Goal: Transaction & Acquisition: Purchase product/service

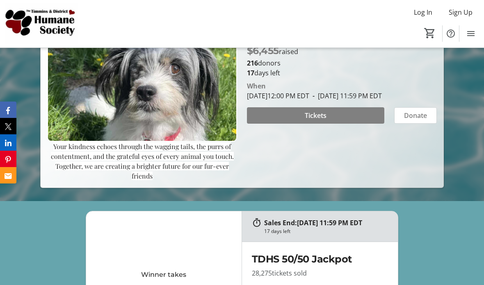
click at [365, 125] on span at bounding box center [315, 116] width 137 height 20
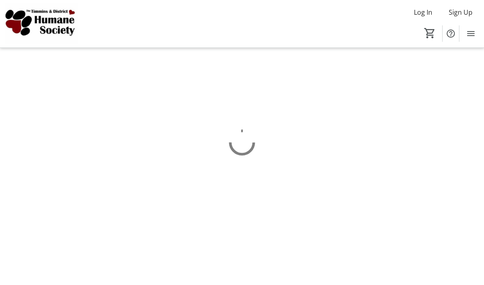
scroll to position [33, 0]
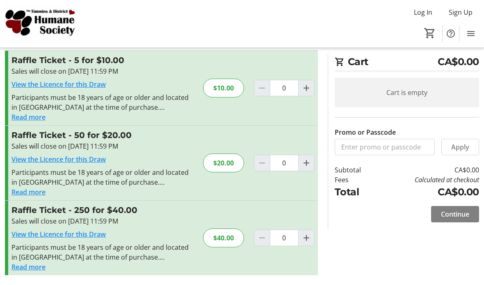
click at [309, 158] on mat-icon "Increment by one" at bounding box center [306, 163] width 10 height 10
type input "1"
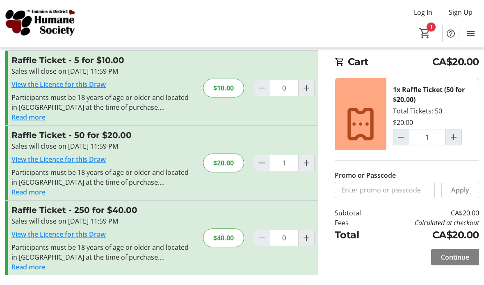
click at [466, 265] on span at bounding box center [455, 258] width 48 height 20
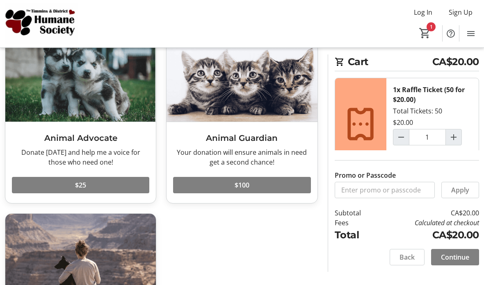
scroll to position [59, 0]
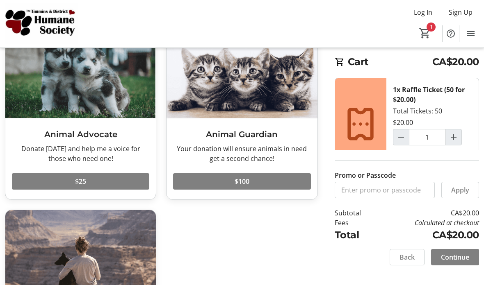
click at [454, 262] on span "Continue" at bounding box center [455, 258] width 28 height 10
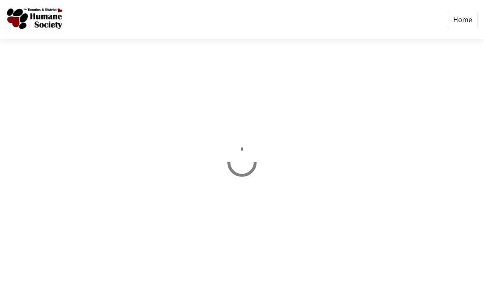
select select "CA"
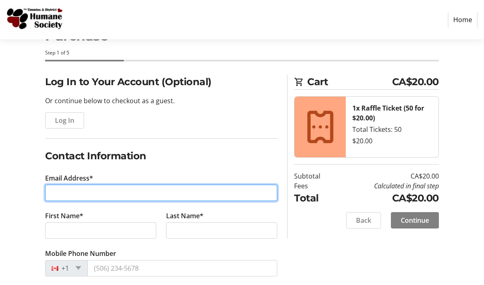
click at [66, 195] on input "Email Address*" at bounding box center [161, 193] width 232 height 16
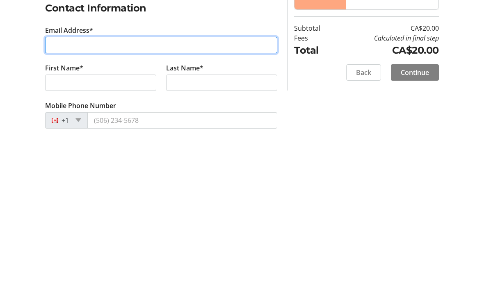
type input "[EMAIL_ADDRESS][DOMAIN_NAME]"
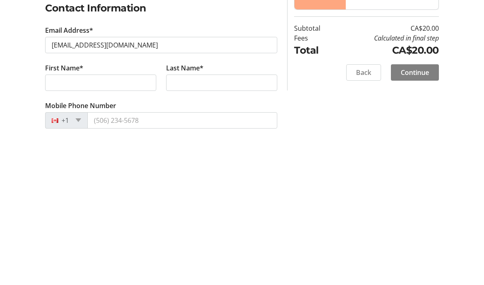
scroll to position [181, 0]
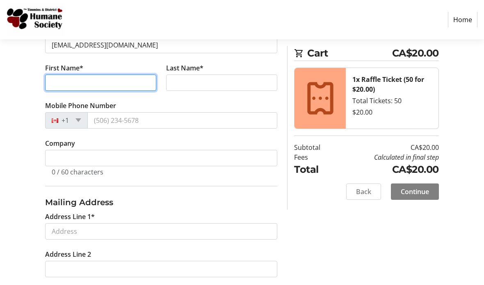
type input "Poko"
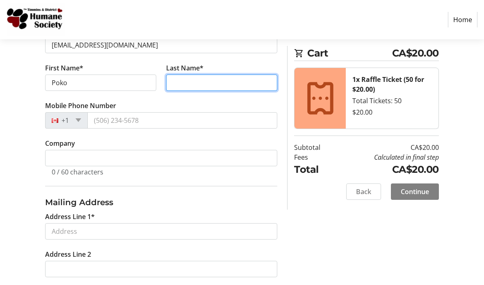
type input "Champagne"
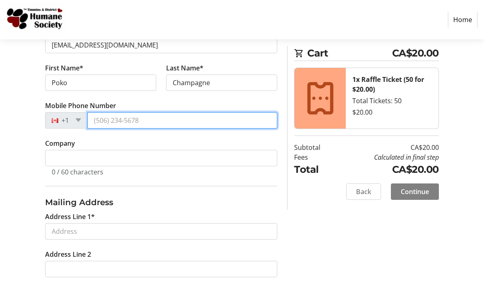
type input "[PHONE_NUMBER]"
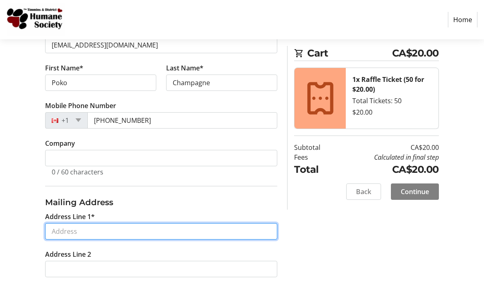
type input "A [STREET_ADDRESS]"
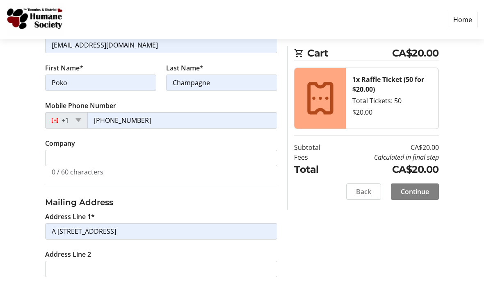
type input "Kapuskasing"
select select "ON"
type input "P5N1S6"
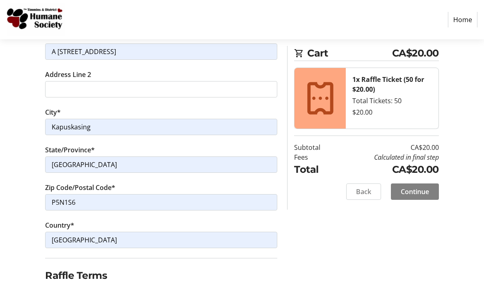
scroll to position [400, 0]
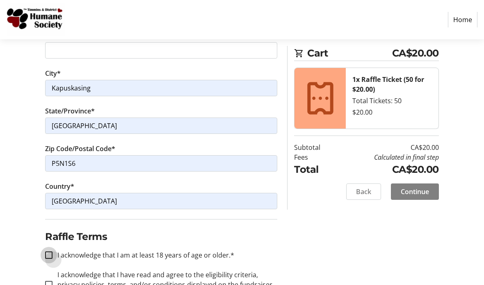
click at [46, 257] on input "I acknowledge that I am at least 18 years of age or older.*" at bounding box center [48, 255] width 7 height 7
checkbox input "true"
click at [49, 285] on div at bounding box center [49, 285] width 20 height 20
checkbox input "true"
click at [433, 195] on span at bounding box center [415, 192] width 48 height 20
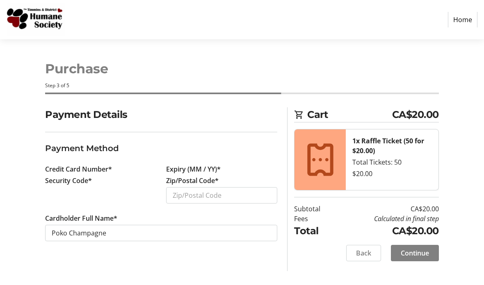
scroll to position [33, 0]
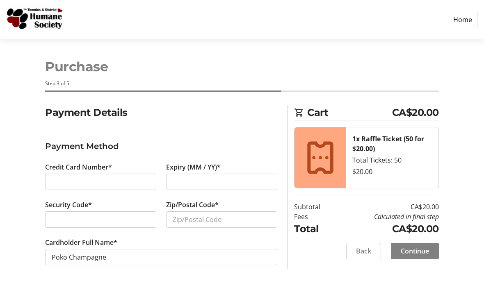
click at [59, 174] on div at bounding box center [100, 182] width 111 height 16
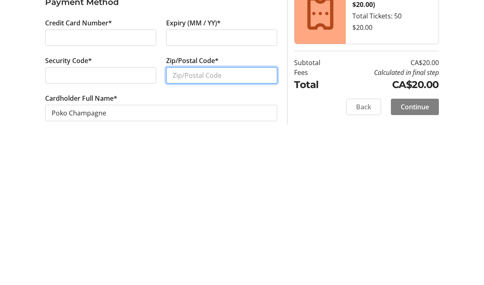
click at [251, 212] on input "Zip/Postal Code*" at bounding box center [221, 220] width 111 height 16
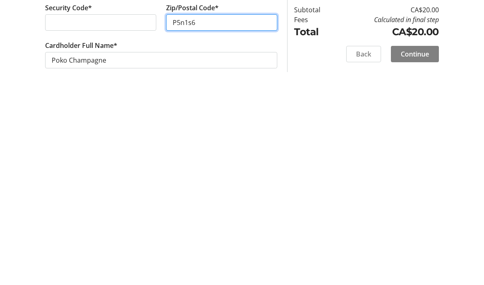
type input "P5n1s6"
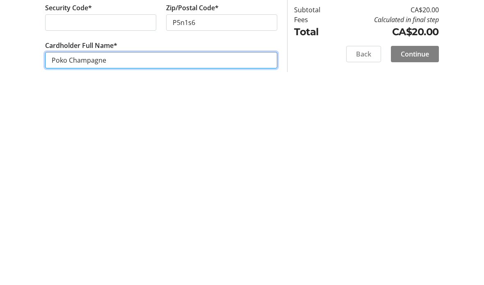
click at [69, 249] on input "Poko Champagne" at bounding box center [161, 257] width 232 height 16
type input "[PERSON_NAME]"
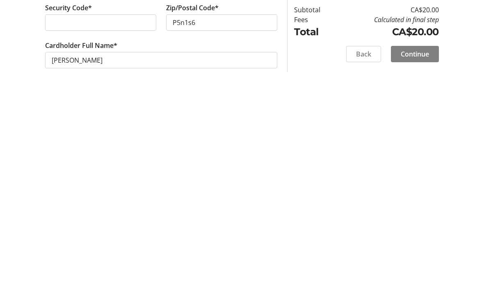
click at [424, 246] on span "Continue" at bounding box center [415, 251] width 28 height 10
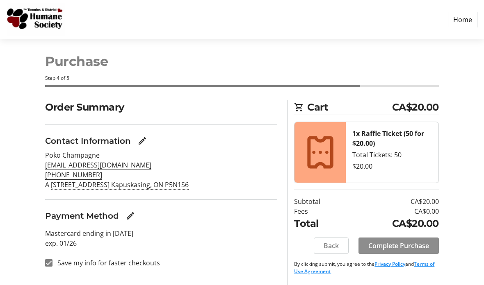
click at [410, 241] on span "Complete Purchase" at bounding box center [398, 246] width 61 height 10
